Goal: Task Accomplishment & Management: Complete application form

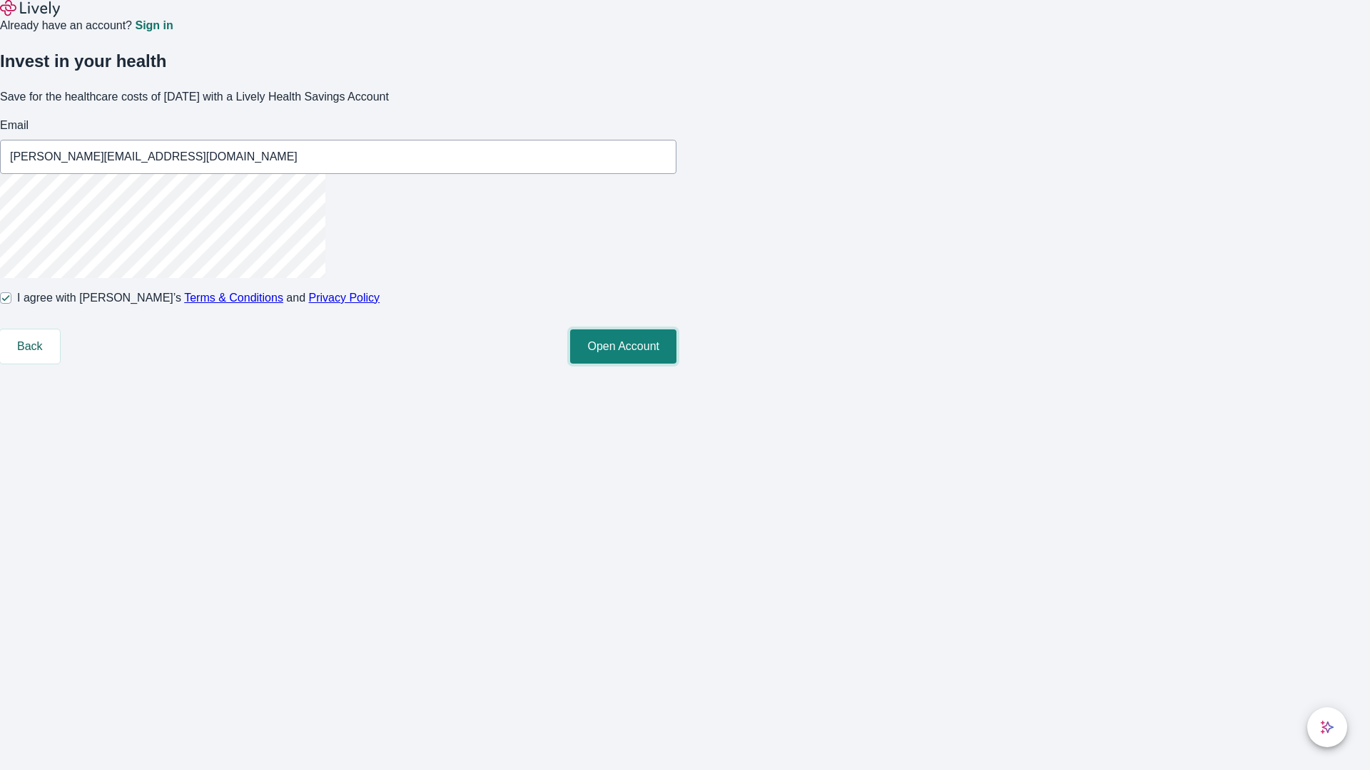
click at [676, 364] on button "Open Account" at bounding box center [623, 347] width 106 height 34
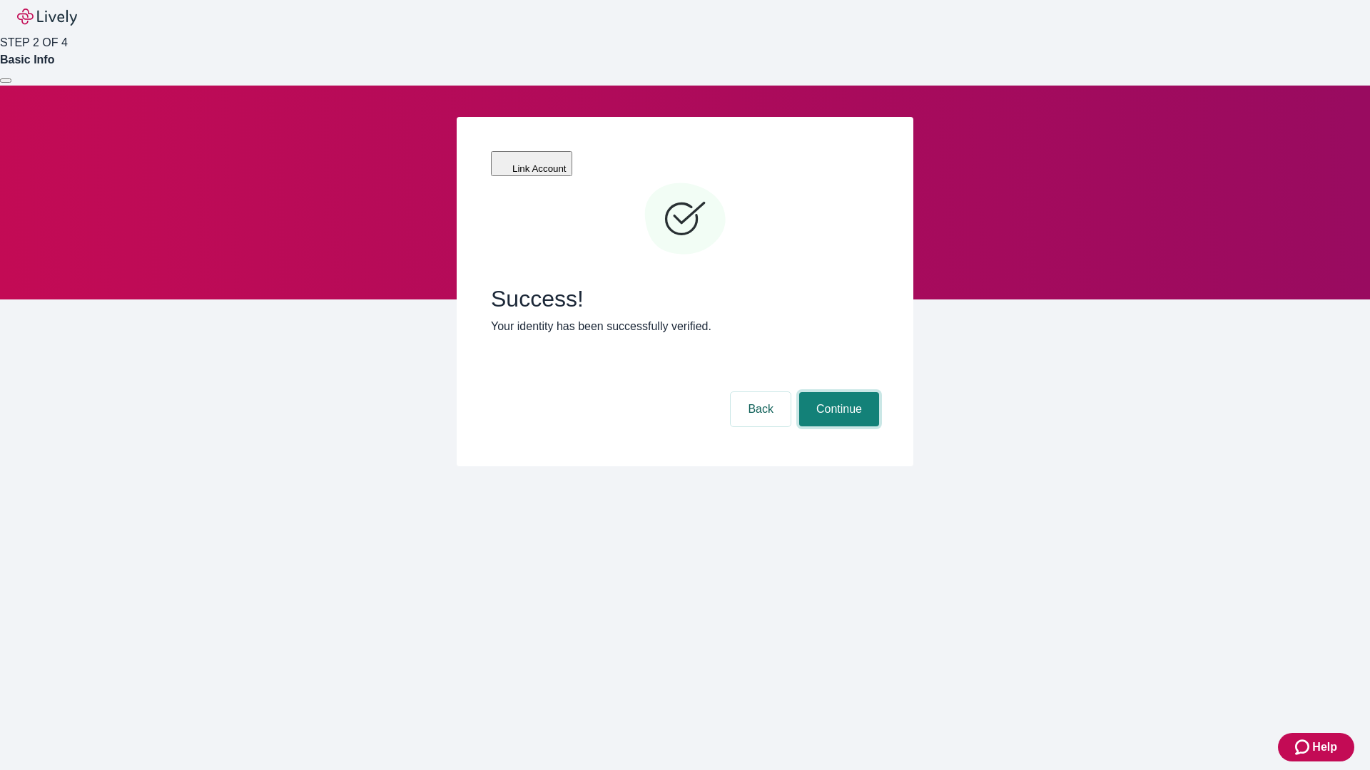
click at [837, 392] on button "Continue" at bounding box center [839, 409] width 80 height 34
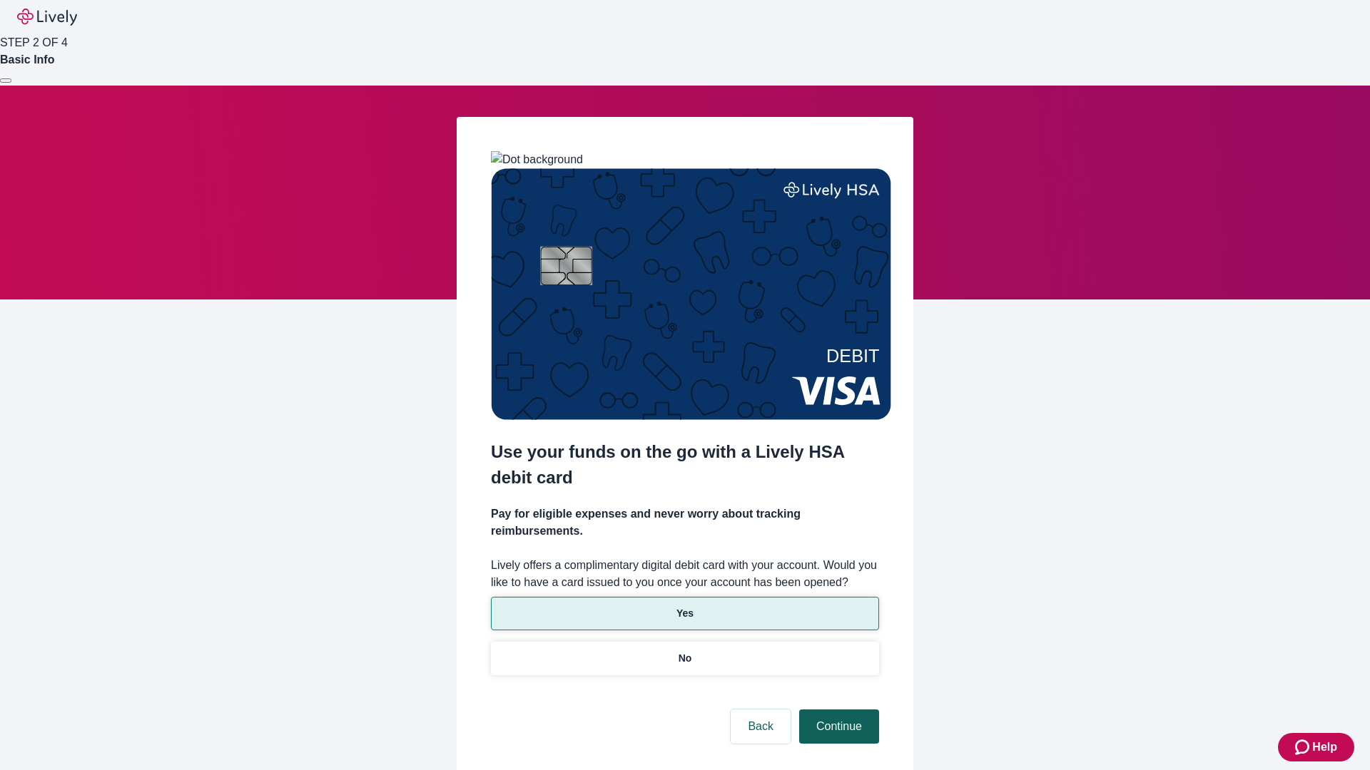
click at [684, 651] on p "No" at bounding box center [685, 658] width 14 height 15
click at [837, 710] on button "Continue" at bounding box center [839, 727] width 80 height 34
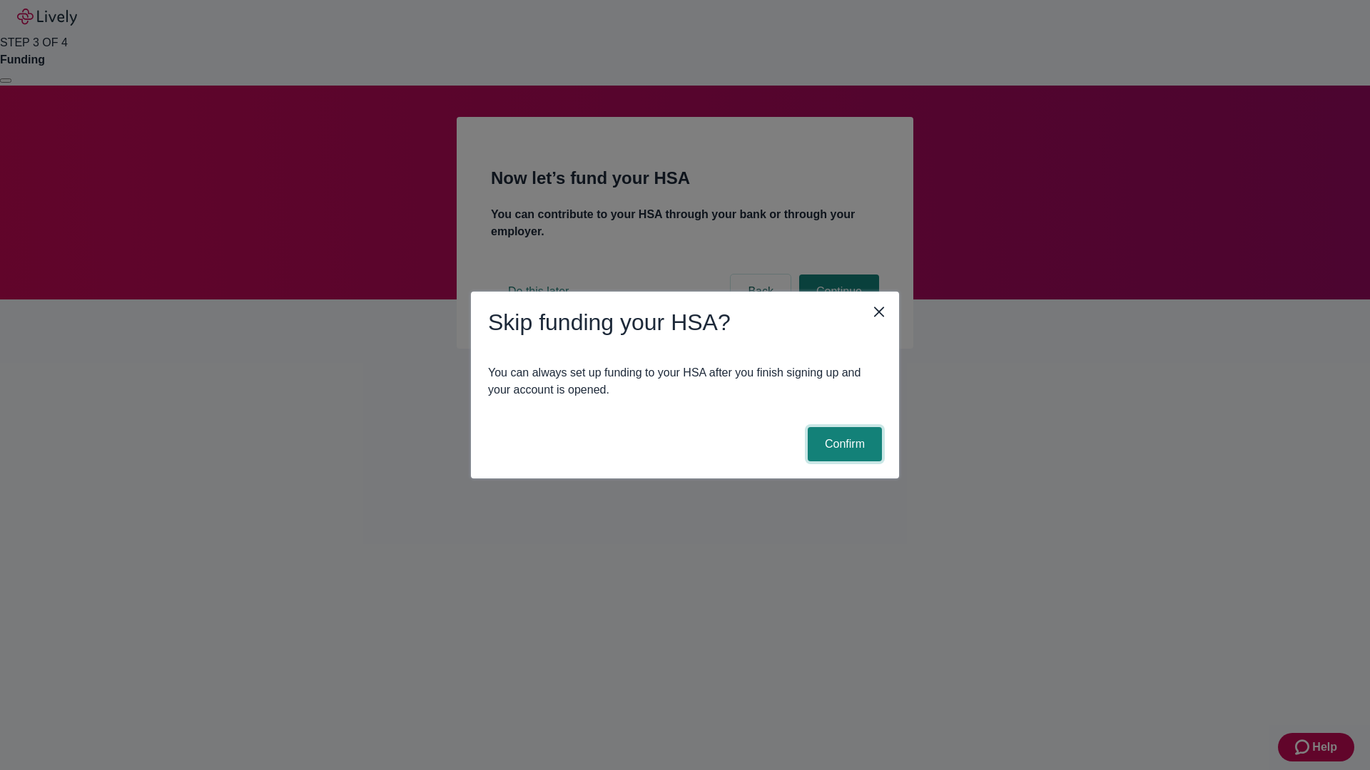
click at [842, 444] on button "Confirm" at bounding box center [845, 444] width 74 height 34
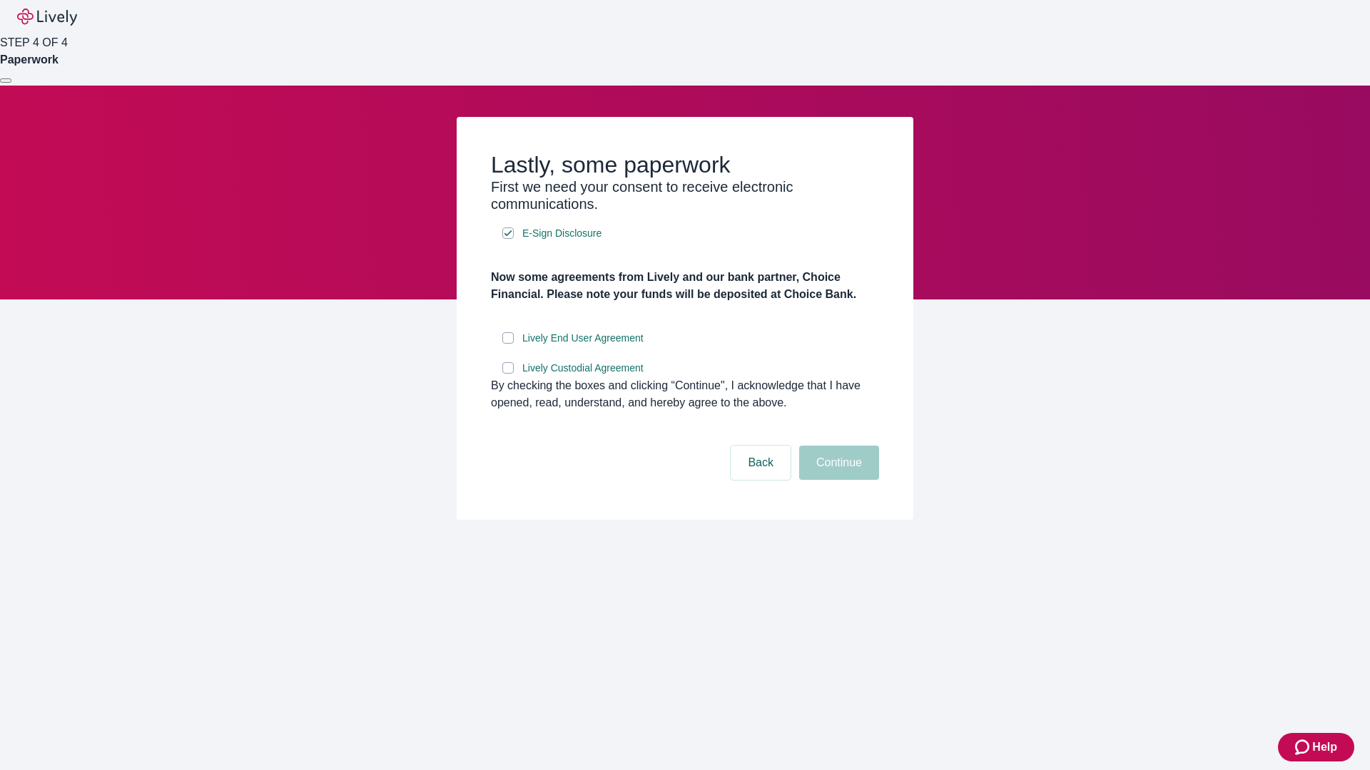
click at [508, 344] on input "Lively End User Agreement" at bounding box center [507, 337] width 11 height 11
checkbox input "true"
click at [508, 374] on input "Lively Custodial Agreement" at bounding box center [507, 367] width 11 height 11
checkbox input "true"
click at [837, 480] on button "Continue" at bounding box center [839, 463] width 80 height 34
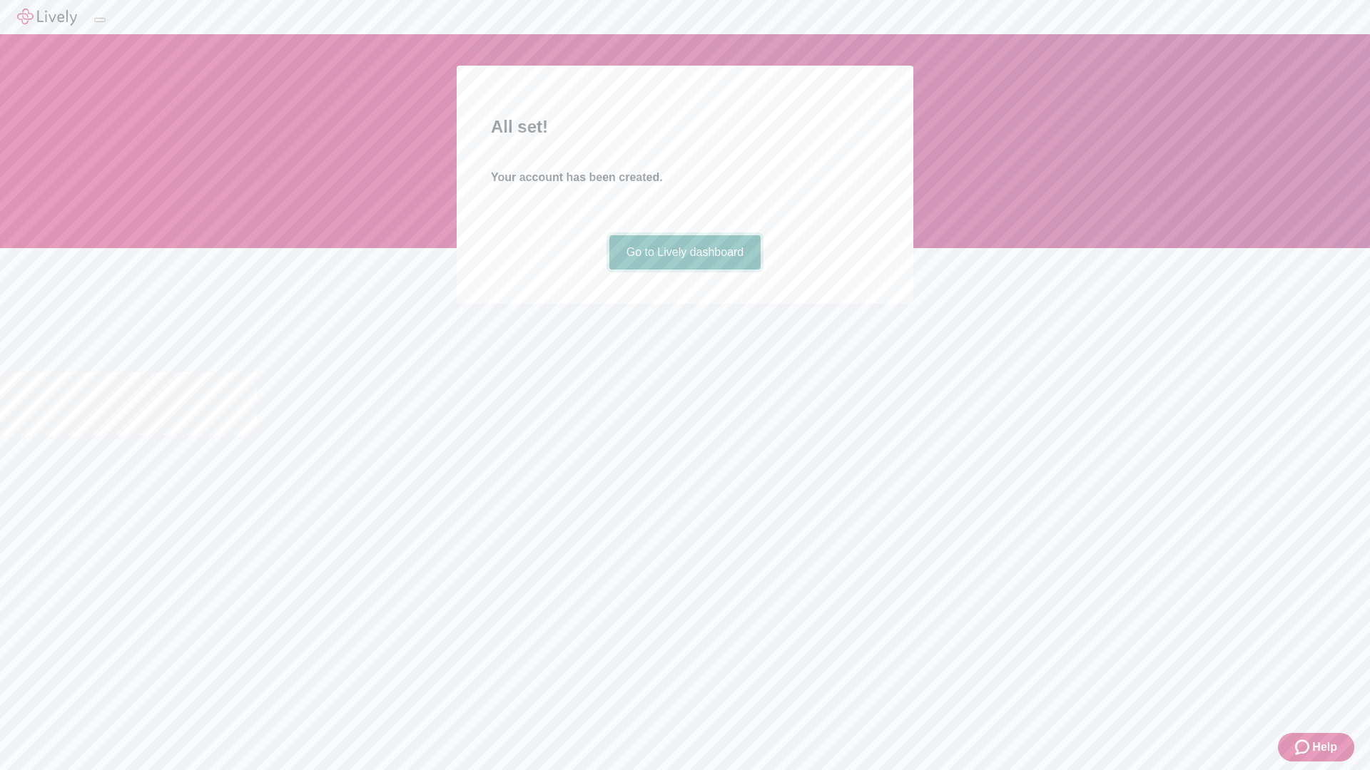
click at [684, 270] on link "Go to Lively dashboard" at bounding box center [685, 252] width 152 height 34
